Goal: Information Seeking & Learning: Learn about a topic

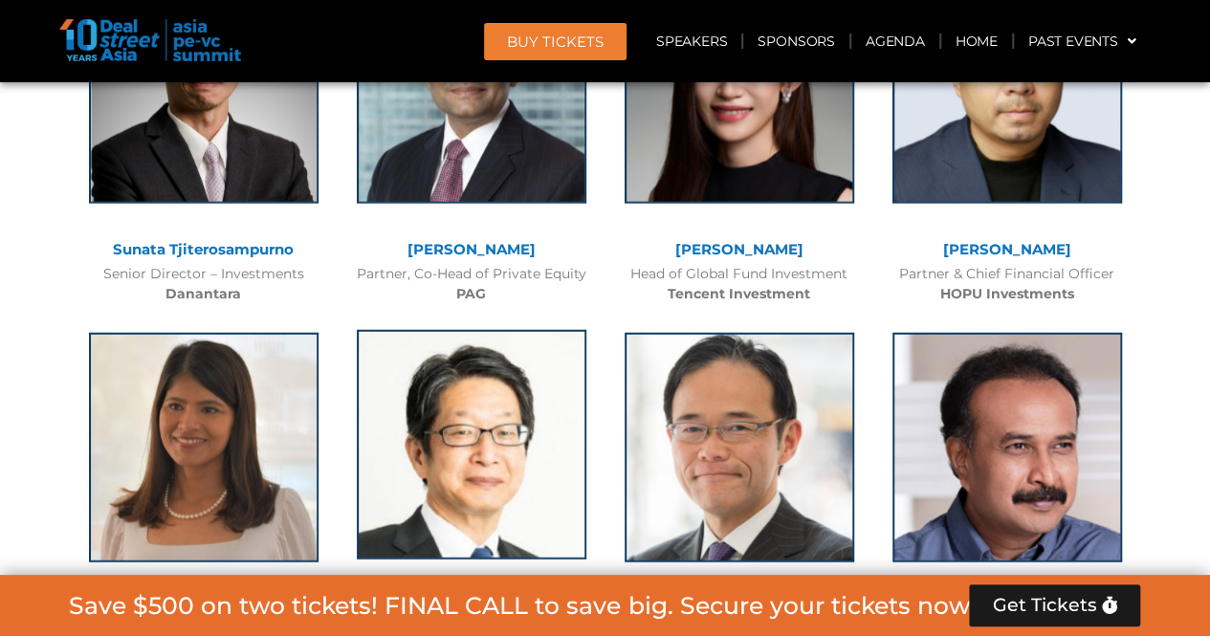
scroll to position [2766, 0]
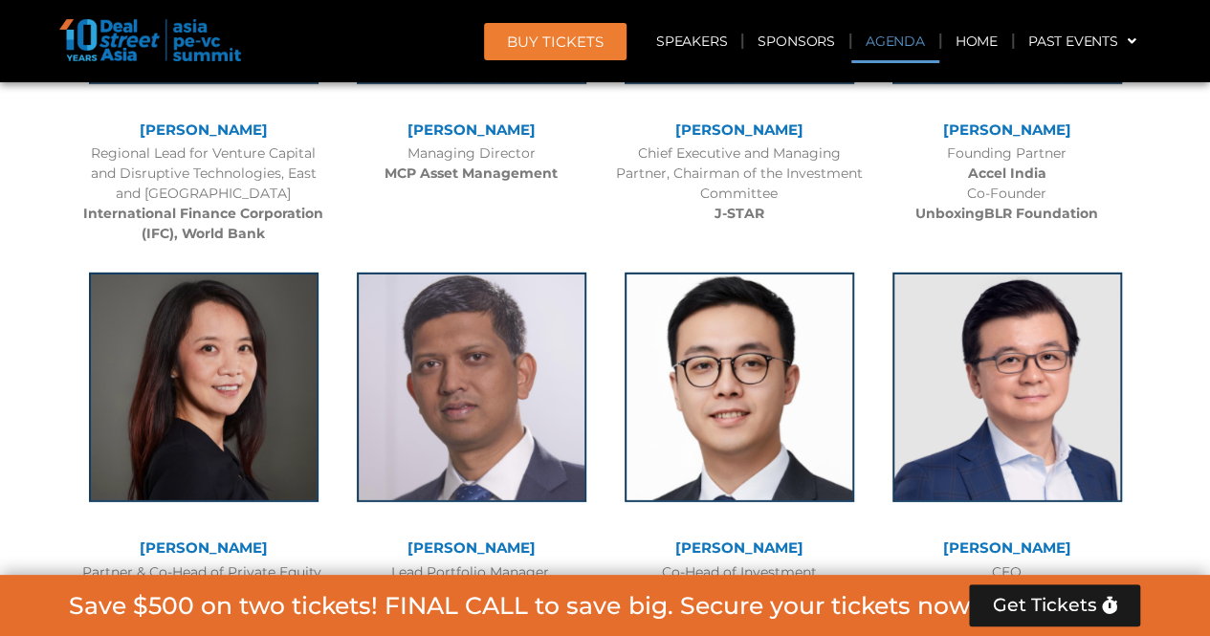
click at [880, 44] on link "Agenda" at bounding box center [895, 41] width 88 height 44
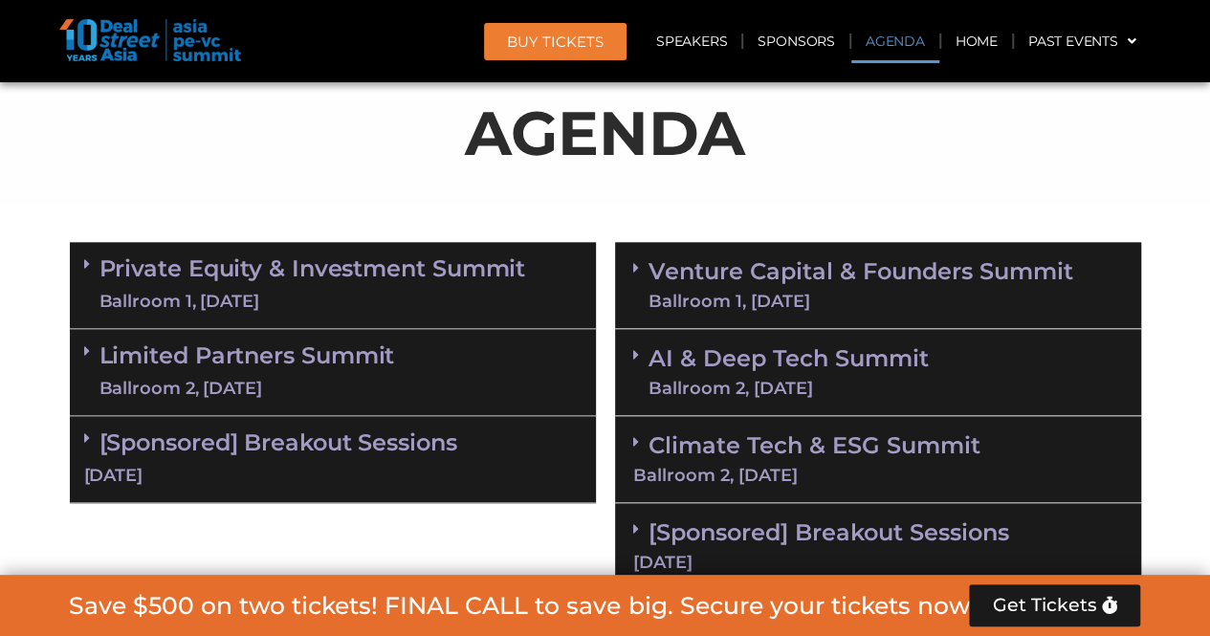
scroll to position [1018, 0]
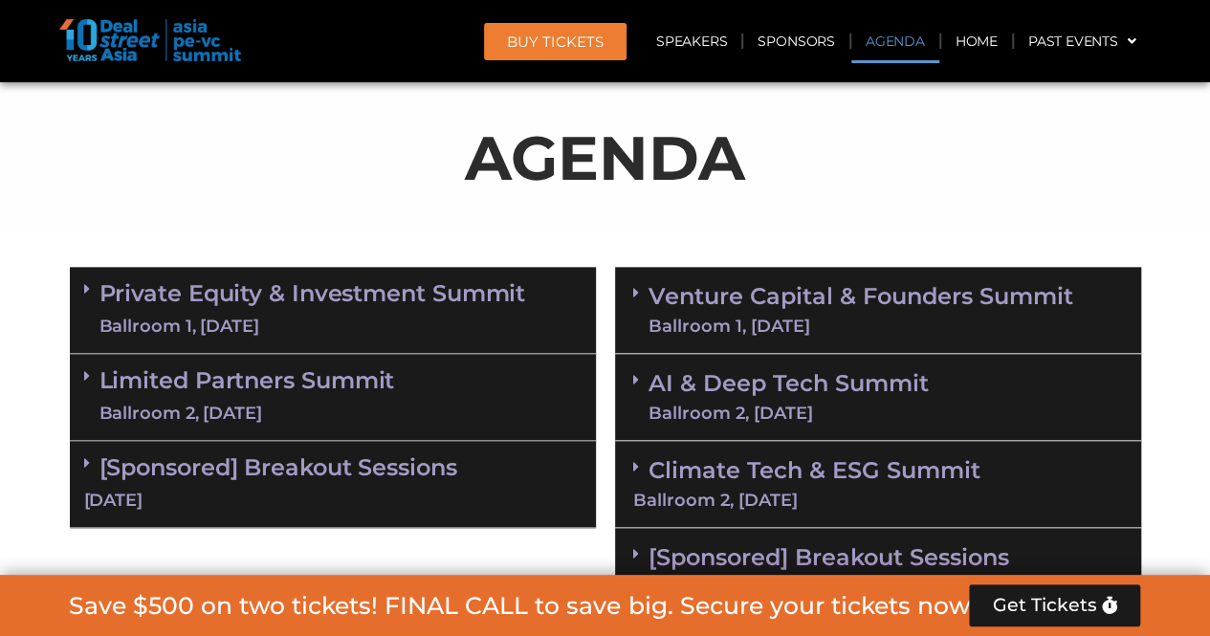
click at [203, 303] on link "Private Equity & Investment Summit Ballroom 1, [DATE]" at bounding box center [312, 309] width 427 height 57
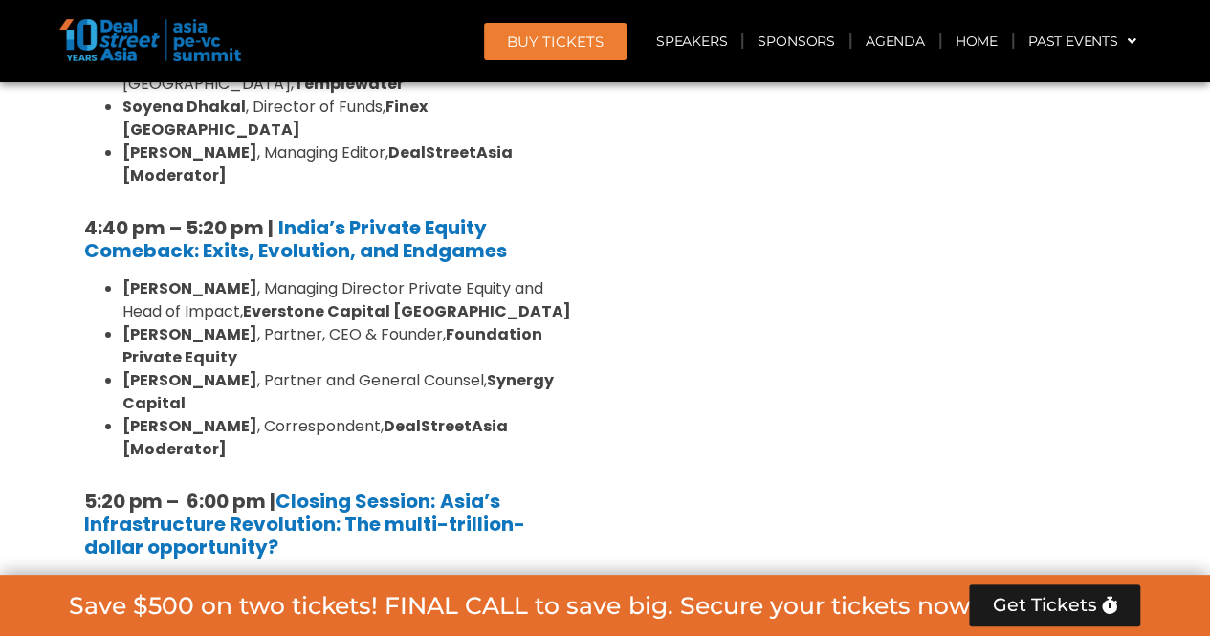
scroll to position [3409, 0]
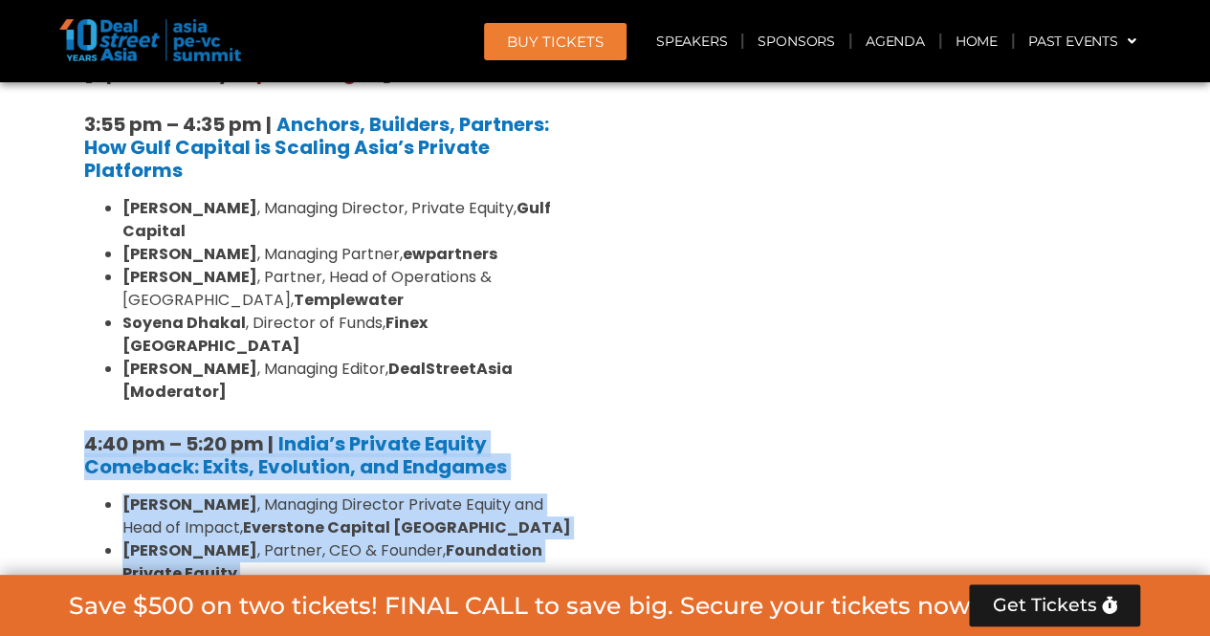
drag, startPoint x: 253, startPoint y: 376, endPoint x: 0, endPoint y: 122, distance: 357.8
copy div "4:40 pm – 5:20 pm | India’s Private Equity Comeback: Exits, Evolution, and Endg…"
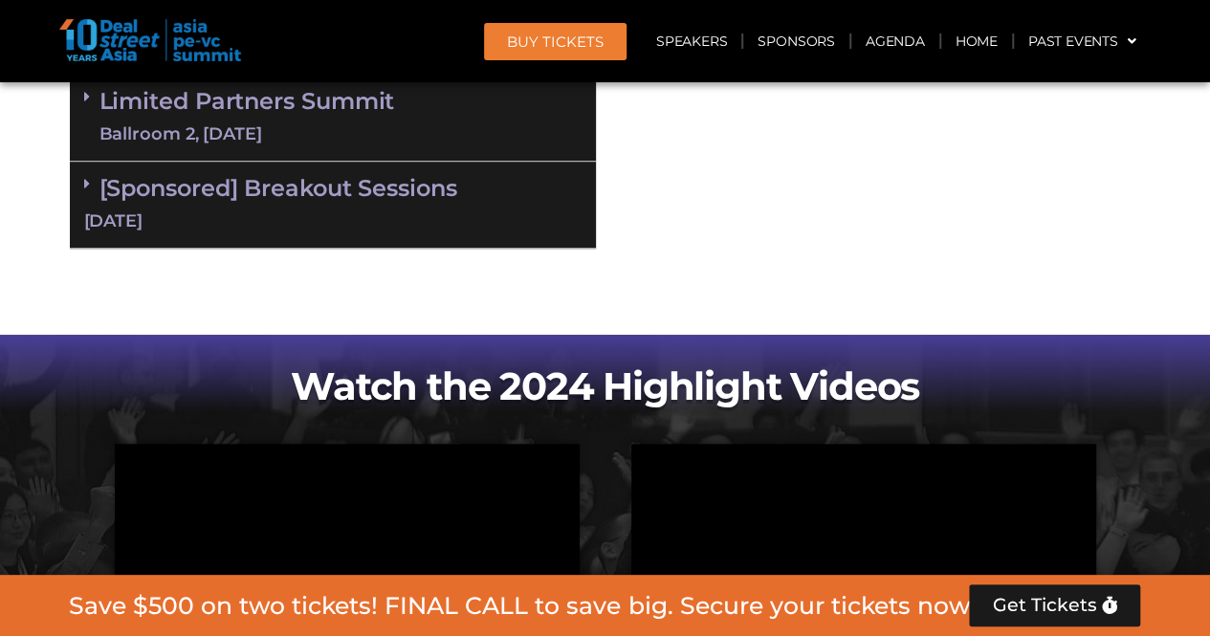
scroll to position [3696, 0]
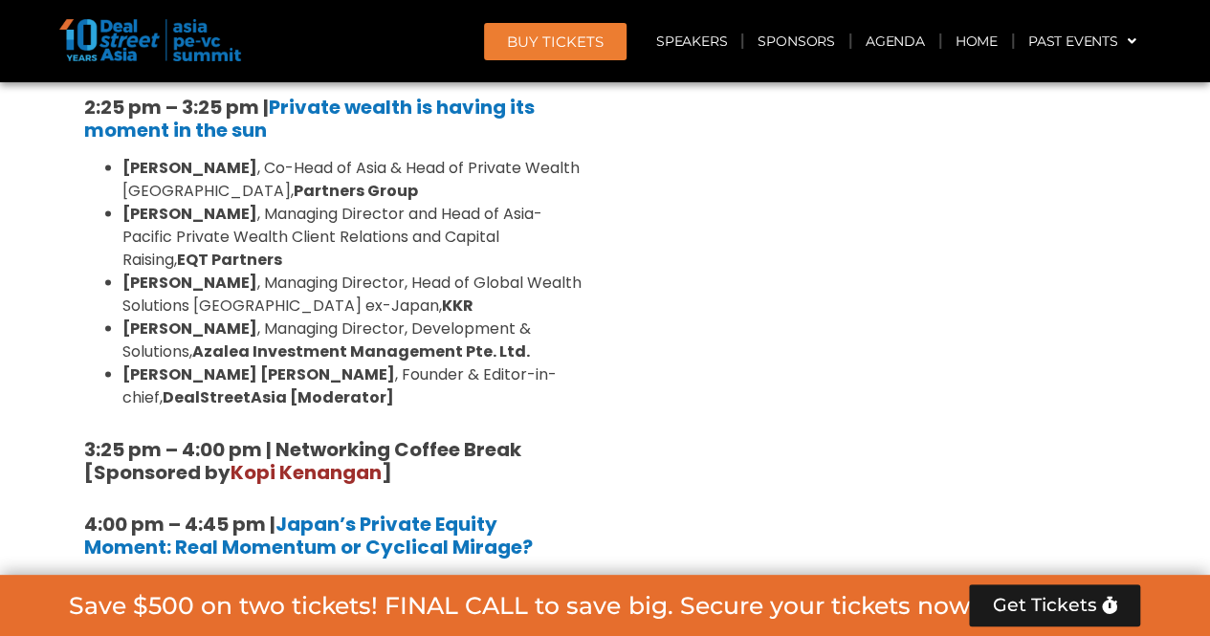
scroll to position [5323, 0]
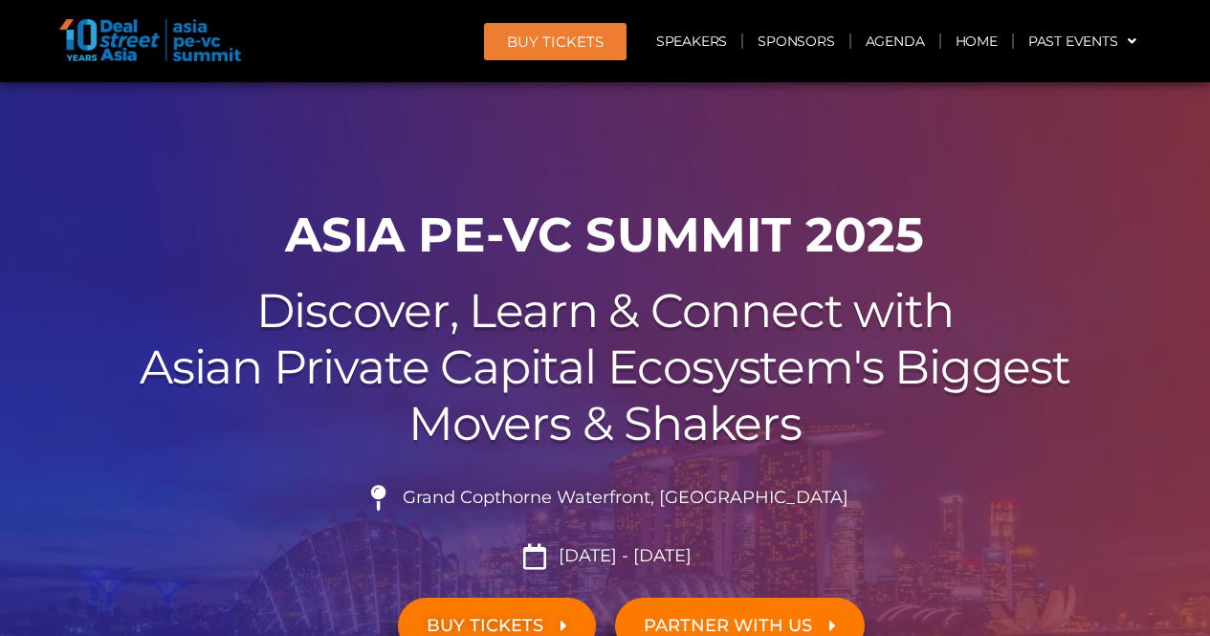
scroll to position [3314, 0]
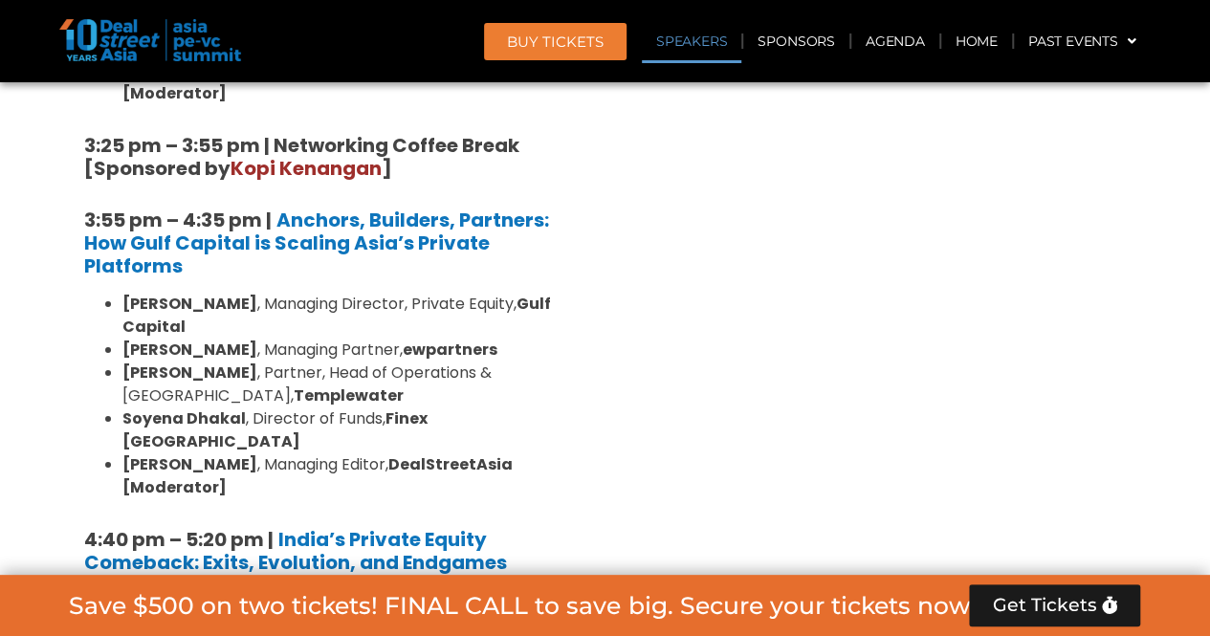
click at [698, 43] on link "Speakers" at bounding box center [691, 41] width 99 height 44
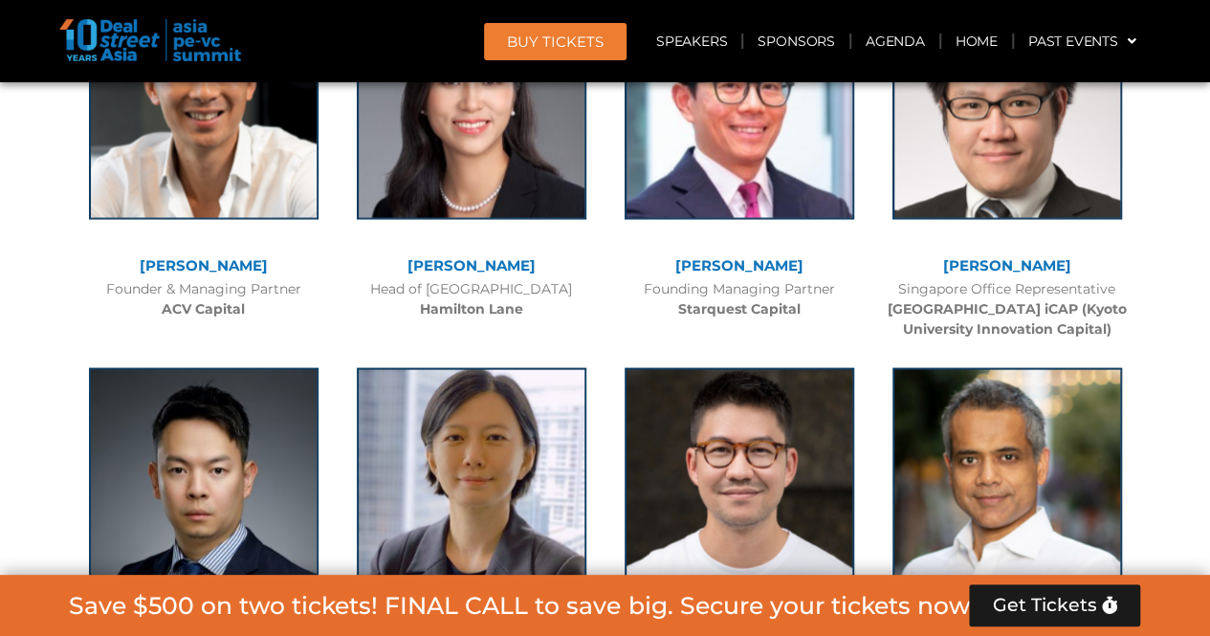
scroll to position [10073, 0]
